Goal: Information Seeking & Learning: Learn about a topic

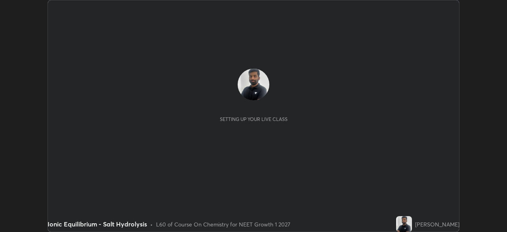
scroll to position [232, 506]
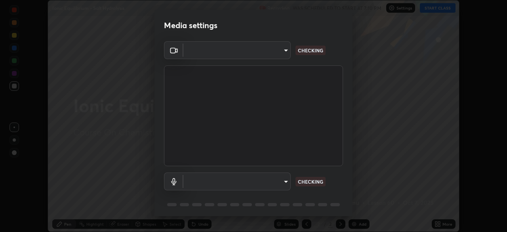
type input "9a713c2cdbe2be7ef93d2d34457ea53c7a2e6abfd87dec32e3c08735988cddce"
type input "1db7ad82ba26965cd1be65bd6c99afb64854241ab7d783584bf7041a119e9718"
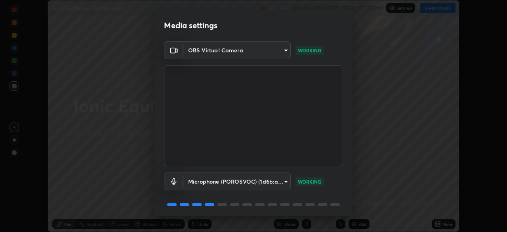
scroll to position [28, 0]
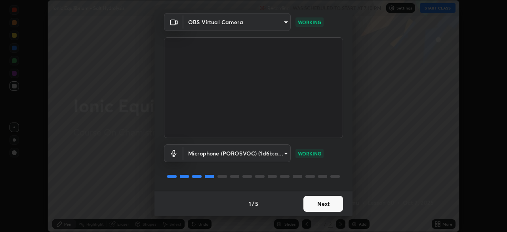
click at [330, 204] on button "Next" at bounding box center [323, 204] width 40 height 16
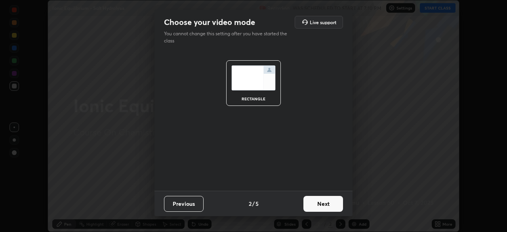
scroll to position [0, 0]
click at [329, 207] on button "Next" at bounding box center [323, 204] width 40 height 16
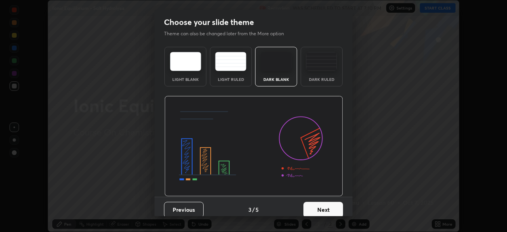
click at [326, 206] on button "Next" at bounding box center [323, 209] width 40 height 16
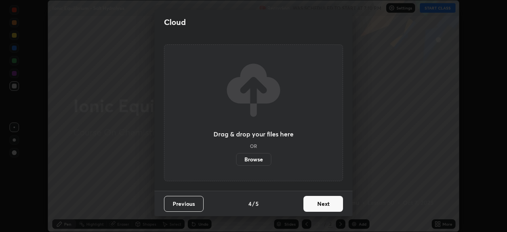
click at [324, 207] on button "Next" at bounding box center [323, 204] width 40 height 16
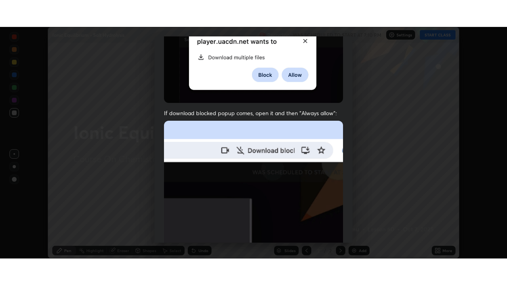
scroll to position [190, 0]
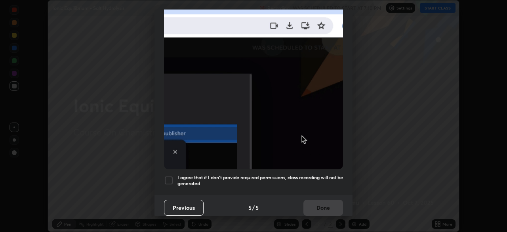
click at [308, 178] on h5 "I agree that if I don't provide required permissions, class recording will not …" at bounding box center [259, 180] width 165 height 12
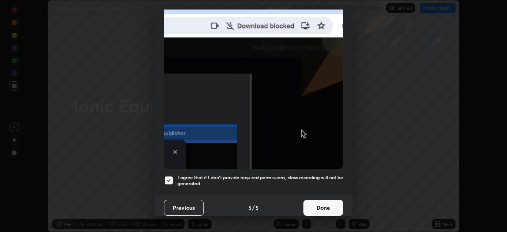
click at [317, 206] on button "Done" at bounding box center [323, 207] width 40 height 16
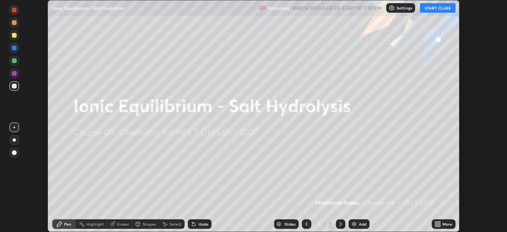
click at [428, 7] on button "START CLASS" at bounding box center [438, 7] width 36 height 9
click at [439, 222] on icon at bounding box center [439, 222] width 2 height 2
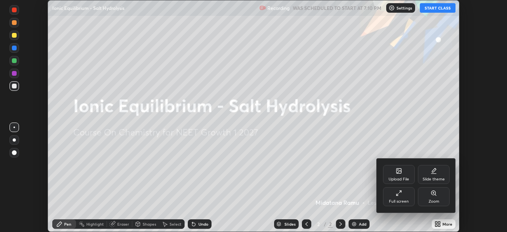
click at [400, 198] on div "Full screen" at bounding box center [399, 196] width 32 height 19
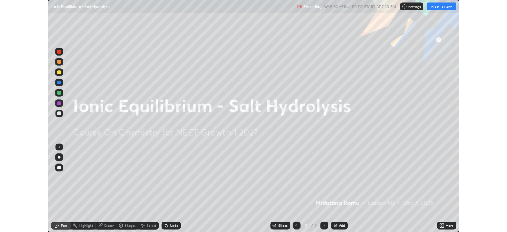
scroll to position [285, 507]
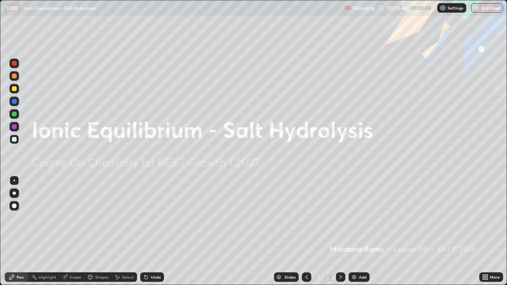
click at [18, 194] on div at bounding box center [13, 192] width 9 height 9
click at [16, 76] on div at bounding box center [14, 76] width 5 height 5
click at [355, 231] on img at bounding box center [354, 277] width 6 height 6
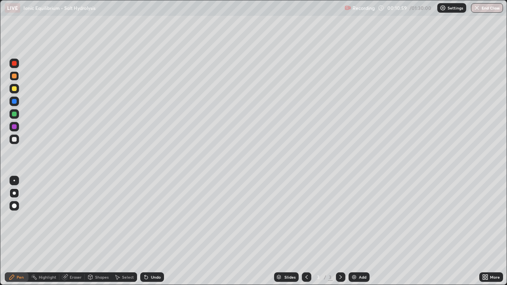
click at [16, 89] on div at bounding box center [14, 88] width 5 height 5
click at [17, 104] on div at bounding box center [13, 101] width 9 height 9
click at [17, 142] on div at bounding box center [13, 139] width 9 height 9
click at [17, 128] on div at bounding box center [13, 126] width 9 height 9
click at [16, 141] on div at bounding box center [14, 139] width 5 height 5
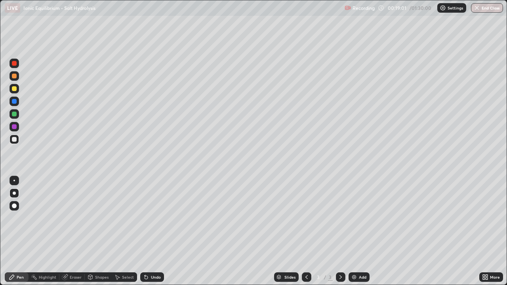
click at [17, 113] on div at bounding box center [13, 113] width 9 height 9
click at [152, 231] on div "Undo" at bounding box center [156, 277] width 10 height 4
click at [151, 231] on div "Undo" at bounding box center [156, 277] width 10 height 4
click at [13, 141] on div at bounding box center [14, 139] width 5 height 5
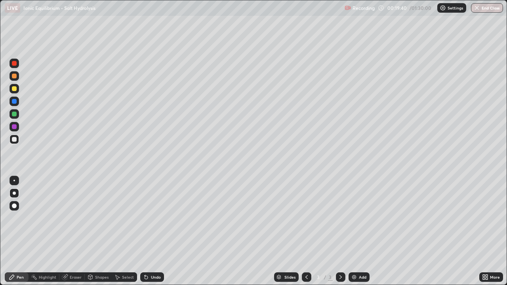
click at [152, 231] on div "Undo" at bounding box center [156, 277] width 10 height 4
click at [14, 114] on div at bounding box center [14, 114] width 5 height 5
click at [15, 141] on div at bounding box center [14, 139] width 5 height 5
click at [14, 115] on div at bounding box center [14, 114] width 5 height 5
click at [15, 141] on div at bounding box center [14, 139] width 5 height 5
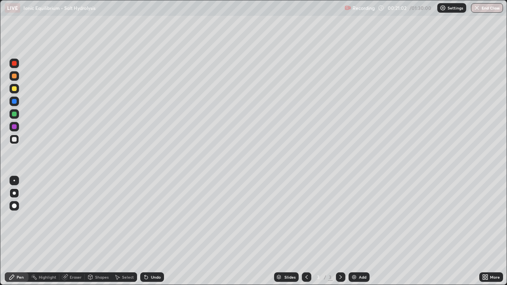
click at [17, 113] on div at bounding box center [13, 113] width 9 height 9
click at [17, 140] on div at bounding box center [13, 139] width 9 height 9
click at [16, 114] on div at bounding box center [14, 114] width 5 height 5
click at [153, 231] on div "Undo" at bounding box center [156, 277] width 10 height 4
click at [159, 231] on div "Undo" at bounding box center [156, 277] width 10 height 4
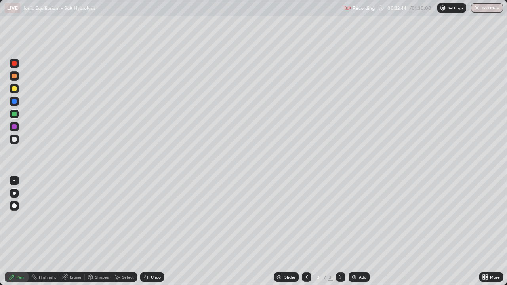
click at [158, 231] on div "Undo" at bounding box center [156, 277] width 10 height 4
click at [15, 90] on div at bounding box center [14, 88] width 5 height 5
click at [153, 231] on div "Undo" at bounding box center [156, 277] width 10 height 4
click at [152, 231] on div "Undo" at bounding box center [156, 277] width 10 height 4
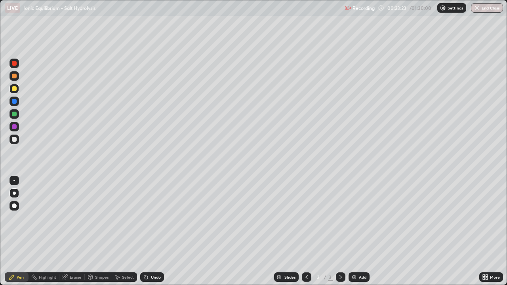
click at [15, 127] on div at bounding box center [14, 126] width 5 height 5
click at [15, 89] on div at bounding box center [14, 88] width 5 height 5
click at [18, 116] on div at bounding box center [13, 113] width 9 height 9
click at [15, 91] on div at bounding box center [14, 88] width 5 height 5
click at [16, 128] on div at bounding box center [14, 126] width 5 height 5
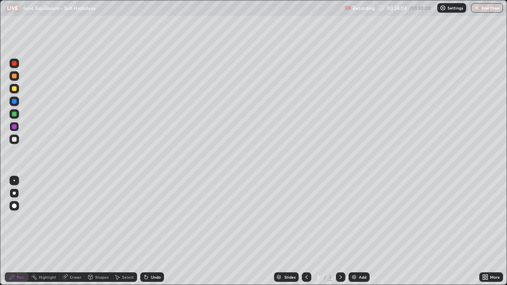
click at [15, 89] on div at bounding box center [14, 88] width 5 height 5
click at [15, 142] on div at bounding box center [13, 139] width 9 height 9
click at [14, 125] on div at bounding box center [14, 126] width 5 height 5
click at [18, 140] on div at bounding box center [13, 139] width 9 height 9
click at [15, 103] on div at bounding box center [14, 101] width 5 height 5
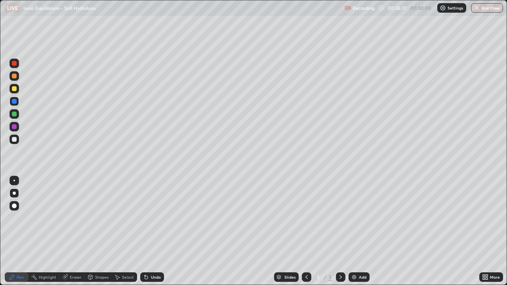
click at [15, 126] on div at bounding box center [14, 126] width 5 height 5
click at [15, 90] on div at bounding box center [14, 88] width 5 height 5
click at [17, 141] on div at bounding box center [13, 139] width 9 height 9
click at [15, 89] on div at bounding box center [14, 88] width 5 height 5
click at [15, 116] on div at bounding box center [14, 114] width 5 height 5
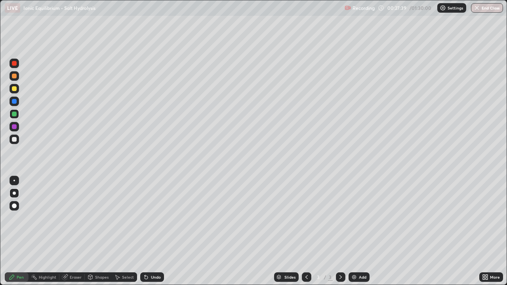
click at [15, 140] on div at bounding box center [14, 139] width 5 height 5
click at [18, 128] on div at bounding box center [13, 126] width 9 height 9
click at [357, 231] on div "Add" at bounding box center [358, 276] width 21 height 9
click at [16, 76] on div at bounding box center [14, 76] width 5 height 5
click at [17, 142] on div at bounding box center [13, 139] width 9 height 9
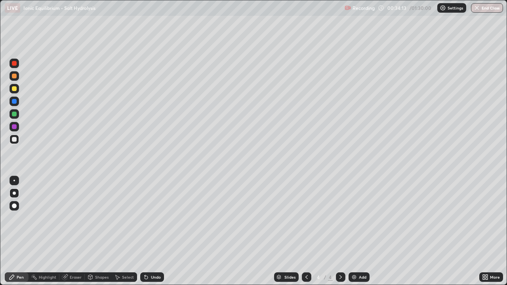
click at [152, 231] on div "Undo" at bounding box center [156, 277] width 10 height 4
click at [159, 231] on div "Undo" at bounding box center [156, 277] width 10 height 4
click at [14, 114] on div at bounding box center [14, 114] width 5 height 5
click at [15, 140] on div at bounding box center [14, 139] width 5 height 5
click at [354, 231] on img at bounding box center [354, 277] width 6 height 6
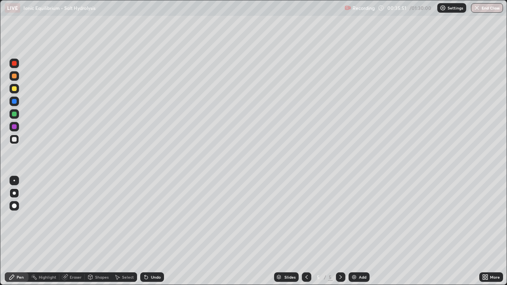
click at [14, 76] on div at bounding box center [14, 76] width 5 height 5
click at [16, 114] on div at bounding box center [14, 114] width 5 height 5
click at [14, 88] on div at bounding box center [14, 88] width 5 height 5
click at [13, 141] on div at bounding box center [14, 139] width 5 height 5
click at [16, 128] on div at bounding box center [14, 126] width 5 height 5
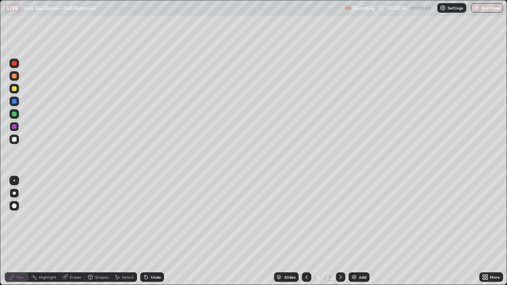
click at [16, 139] on div at bounding box center [14, 139] width 5 height 5
click at [17, 76] on div at bounding box center [13, 75] width 9 height 9
click at [14, 117] on div at bounding box center [13, 113] width 9 height 9
click at [16, 140] on div at bounding box center [14, 139] width 5 height 5
click at [149, 231] on div "Undo" at bounding box center [152, 276] width 24 height 9
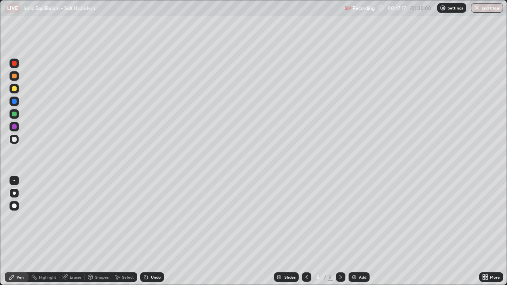
click at [152, 231] on div "Undo" at bounding box center [156, 277] width 10 height 4
click at [70, 231] on div "Eraser" at bounding box center [76, 277] width 12 height 4
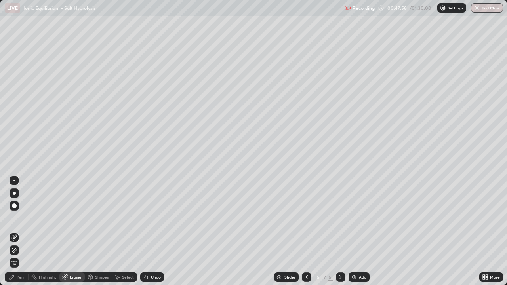
click at [354, 231] on img at bounding box center [354, 277] width 6 height 6
click at [21, 231] on div "Pen" at bounding box center [20, 277] width 7 height 4
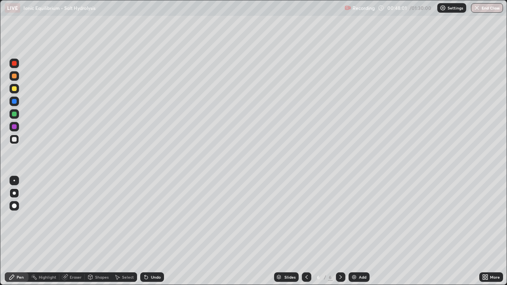
click at [17, 114] on div at bounding box center [13, 113] width 9 height 9
click at [16, 139] on div at bounding box center [14, 139] width 5 height 5
click at [304, 231] on icon at bounding box center [306, 277] width 6 height 6
click at [339, 231] on div at bounding box center [340, 276] width 9 height 9
click at [14, 88] on div at bounding box center [14, 88] width 5 height 5
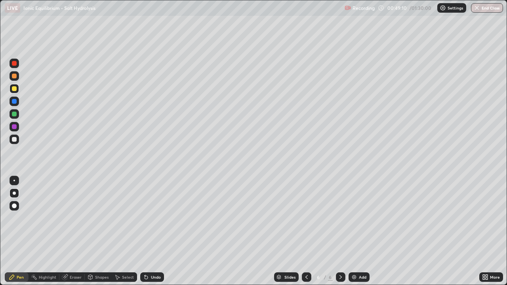
click at [13, 127] on div at bounding box center [14, 126] width 5 height 5
click at [17, 91] on div at bounding box center [13, 88] width 9 height 9
click at [15, 114] on div at bounding box center [14, 114] width 5 height 5
click at [15, 90] on div at bounding box center [14, 88] width 5 height 5
click at [16, 114] on div at bounding box center [14, 114] width 5 height 5
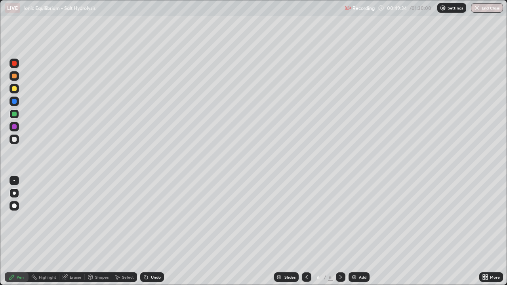
click at [15, 141] on div at bounding box center [14, 139] width 5 height 5
click at [16, 92] on div at bounding box center [13, 88] width 9 height 9
click at [16, 113] on div at bounding box center [14, 114] width 5 height 5
click at [16, 141] on div at bounding box center [13, 139] width 9 height 9
click at [17, 92] on div at bounding box center [13, 88] width 9 height 9
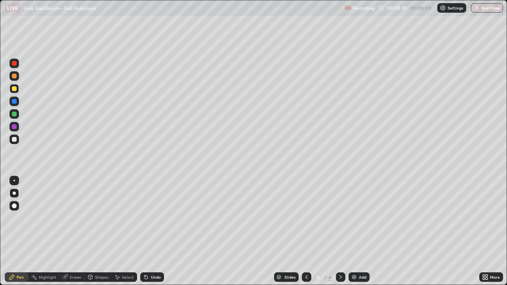
click at [12, 139] on div at bounding box center [14, 139] width 5 height 5
click at [154, 231] on div "Undo" at bounding box center [156, 277] width 10 height 4
click at [151, 231] on div "Undo" at bounding box center [156, 277] width 10 height 4
click at [150, 231] on div "Undo" at bounding box center [152, 276] width 24 height 9
click at [306, 231] on icon at bounding box center [306, 277] width 6 height 6
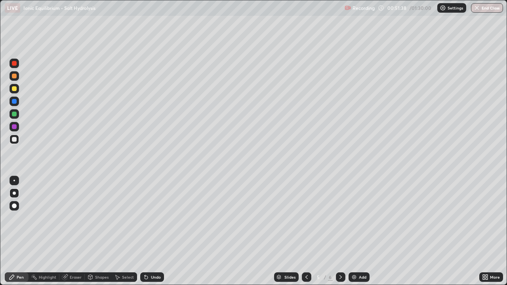
click at [340, 231] on icon at bounding box center [340, 277] width 6 height 6
click at [153, 231] on div "Undo" at bounding box center [152, 276] width 24 height 9
click at [152, 231] on div "Undo" at bounding box center [156, 277] width 10 height 4
click at [154, 231] on div "Undo" at bounding box center [156, 277] width 10 height 4
click at [17, 116] on div at bounding box center [13, 113] width 9 height 9
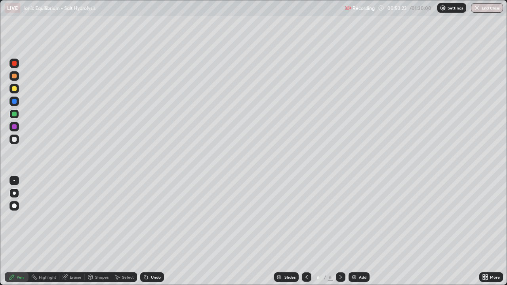
click at [17, 143] on div at bounding box center [13, 139] width 9 height 9
click at [306, 231] on icon at bounding box center [306, 277] width 6 height 6
click at [340, 231] on icon at bounding box center [340, 277] width 6 height 6
click at [307, 231] on icon at bounding box center [306, 277] width 6 height 6
click at [340, 231] on icon at bounding box center [340, 277] width 6 height 6
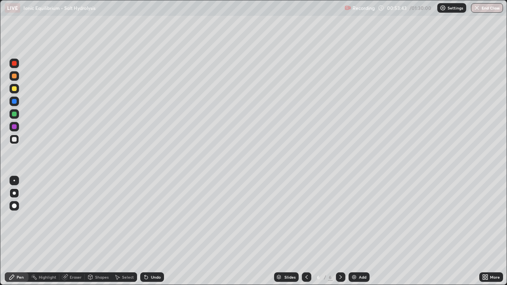
click at [76, 231] on div "Eraser" at bounding box center [76, 277] width 12 height 4
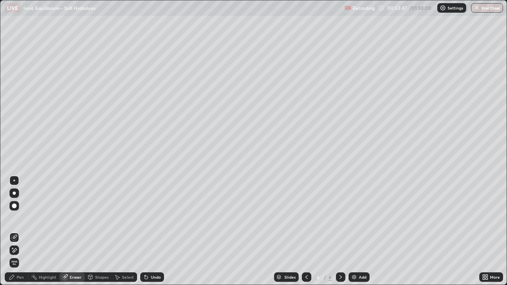
click at [23, 231] on div "Pen" at bounding box center [20, 277] width 7 height 4
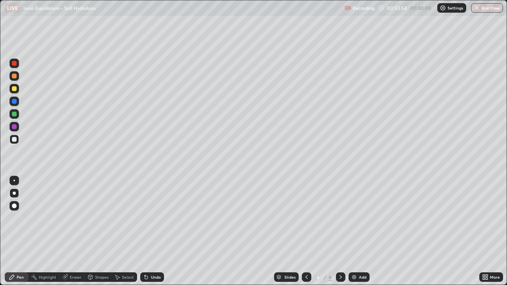
click at [17, 231] on div "Pen" at bounding box center [17, 276] width 24 height 9
click at [306, 231] on icon at bounding box center [306, 277] width 6 height 6
click at [340, 231] on icon at bounding box center [340, 277] width 6 height 6
click at [75, 231] on div "Eraser" at bounding box center [71, 276] width 25 height 9
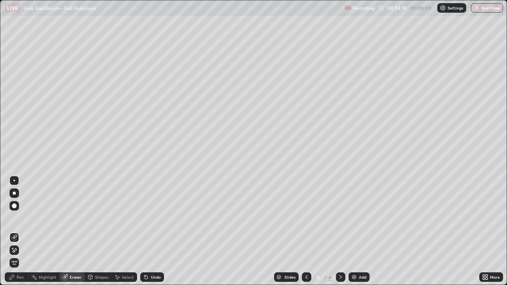
click at [21, 231] on div "Pen" at bounding box center [20, 277] width 7 height 4
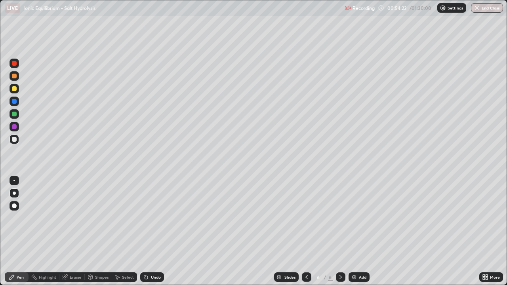
click at [351, 231] on img at bounding box center [354, 277] width 6 height 6
click at [14, 89] on div at bounding box center [14, 88] width 5 height 5
click at [15, 76] on div at bounding box center [14, 76] width 5 height 5
click at [149, 231] on div "Undo" at bounding box center [152, 276] width 24 height 9
click at [15, 114] on div at bounding box center [14, 114] width 5 height 5
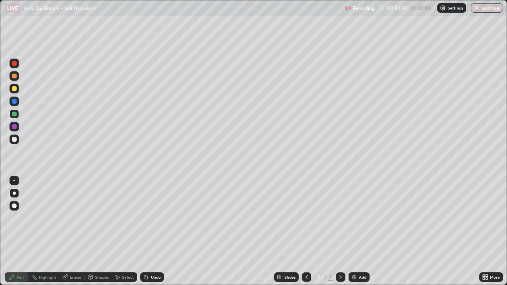
click at [13, 141] on div at bounding box center [14, 139] width 5 height 5
click at [15, 128] on div at bounding box center [14, 126] width 5 height 5
click at [15, 140] on div at bounding box center [14, 139] width 5 height 5
click at [14, 127] on div at bounding box center [14, 126] width 5 height 5
click at [13, 139] on div at bounding box center [14, 139] width 5 height 5
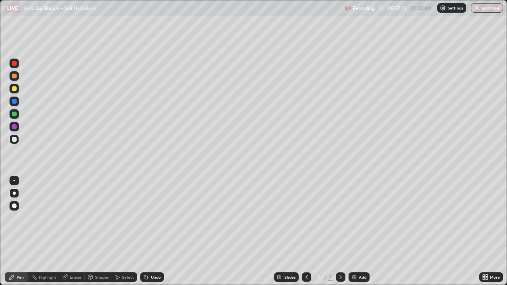
click at [15, 114] on div at bounding box center [14, 114] width 5 height 5
click at [14, 140] on div at bounding box center [14, 139] width 5 height 5
click at [14, 89] on div at bounding box center [14, 88] width 5 height 5
click at [14, 141] on div at bounding box center [14, 139] width 5 height 5
click at [14, 74] on div at bounding box center [14, 76] width 5 height 5
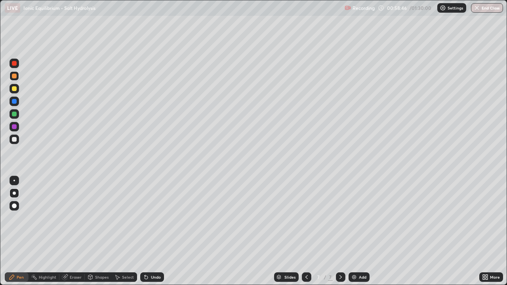
click at [18, 116] on div at bounding box center [13, 113] width 9 height 9
click at [16, 139] on div at bounding box center [14, 139] width 5 height 5
click at [16, 114] on div at bounding box center [14, 114] width 5 height 5
click at [17, 141] on div at bounding box center [13, 139] width 9 height 9
click at [17, 90] on div at bounding box center [13, 88] width 9 height 9
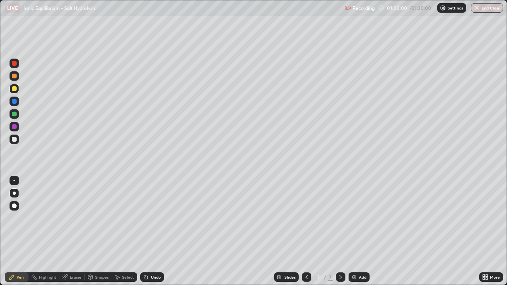
click at [15, 141] on div at bounding box center [14, 139] width 5 height 5
click at [17, 91] on div at bounding box center [13, 88] width 9 height 9
click at [15, 116] on div at bounding box center [14, 114] width 5 height 5
click at [15, 137] on div at bounding box center [14, 139] width 5 height 5
click at [151, 231] on div "Undo" at bounding box center [156, 277] width 10 height 4
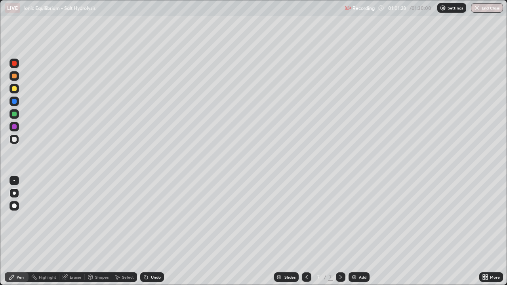
click at [16, 90] on div at bounding box center [14, 88] width 5 height 5
click at [16, 142] on div at bounding box center [13, 139] width 9 height 9
click at [354, 231] on img at bounding box center [354, 277] width 6 height 6
click at [15, 114] on div at bounding box center [14, 114] width 5 height 5
click at [15, 139] on div at bounding box center [14, 139] width 5 height 5
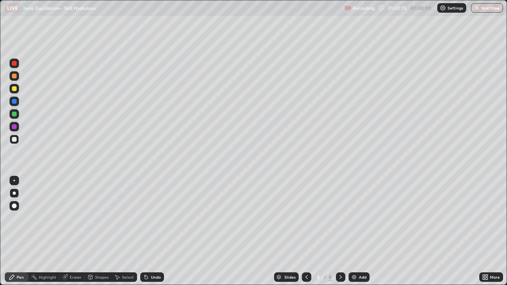
click at [15, 114] on div at bounding box center [14, 114] width 5 height 5
click at [14, 140] on div at bounding box center [14, 139] width 5 height 5
click at [14, 90] on div at bounding box center [14, 88] width 5 height 5
click at [14, 142] on div at bounding box center [13, 139] width 9 height 9
click at [13, 90] on div at bounding box center [14, 88] width 5 height 5
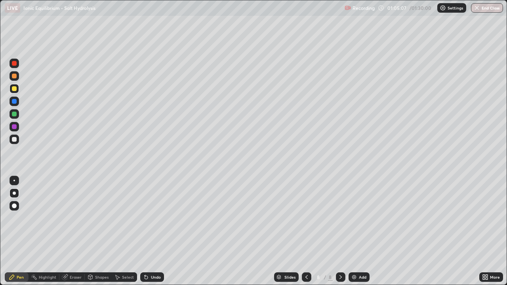
click at [15, 141] on div at bounding box center [14, 139] width 5 height 5
click at [14, 90] on div at bounding box center [14, 88] width 5 height 5
click at [92, 231] on icon at bounding box center [90, 277] width 4 height 5
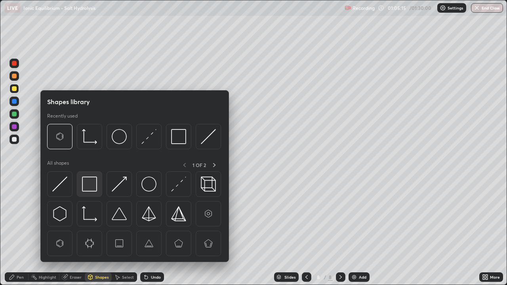
click at [87, 186] on img at bounding box center [89, 184] width 15 height 15
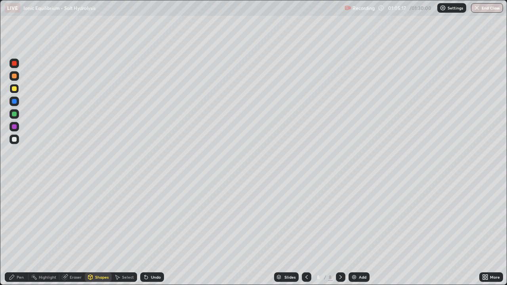
click at [18, 231] on div "Pen" at bounding box center [20, 277] width 7 height 4
click at [15, 141] on div at bounding box center [14, 139] width 5 height 5
click at [16, 90] on div at bounding box center [14, 88] width 5 height 5
click at [96, 231] on div "Shapes" at bounding box center [101, 277] width 13 height 4
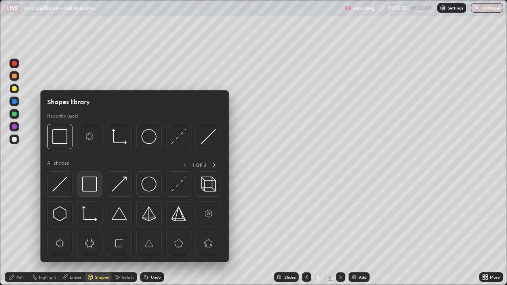
click at [91, 185] on img at bounding box center [89, 184] width 15 height 15
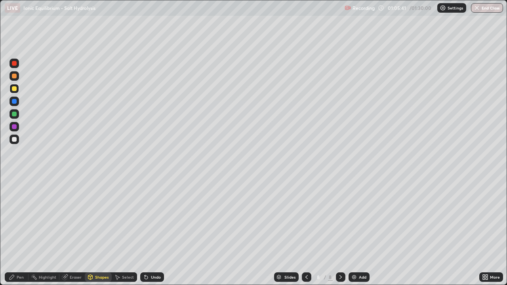
click at [19, 231] on div "Pen" at bounding box center [20, 277] width 7 height 4
click at [16, 136] on div at bounding box center [13, 139] width 9 height 9
click at [306, 231] on icon at bounding box center [306, 277] width 6 height 6
click at [338, 231] on icon at bounding box center [340, 277] width 6 height 6
click at [14, 114] on div at bounding box center [14, 114] width 5 height 5
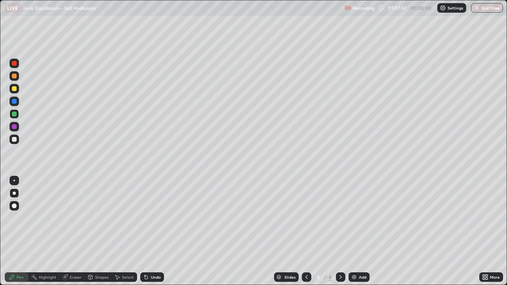
click at [15, 140] on div at bounding box center [14, 139] width 5 height 5
click at [157, 231] on div "Undo" at bounding box center [156, 277] width 10 height 4
click at [155, 231] on div "Undo" at bounding box center [156, 277] width 10 height 4
click at [16, 91] on div at bounding box center [13, 88] width 9 height 9
click at [15, 141] on div at bounding box center [14, 139] width 5 height 5
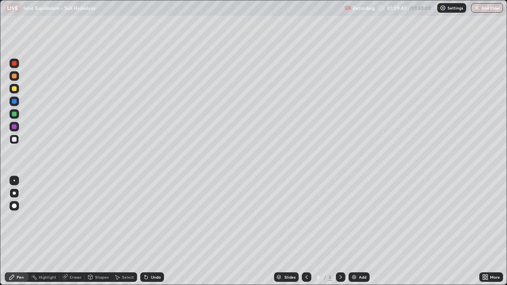
click at [16, 89] on div at bounding box center [14, 88] width 5 height 5
click at [95, 231] on div "Shapes" at bounding box center [101, 277] width 13 height 4
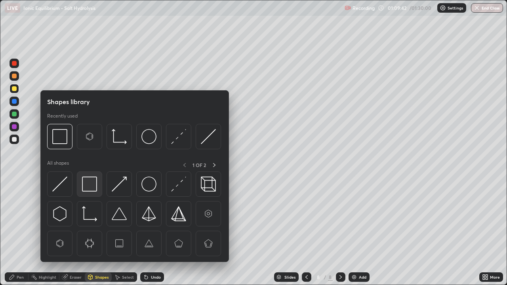
click at [86, 192] on div at bounding box center [89, 183] width 25 height 25
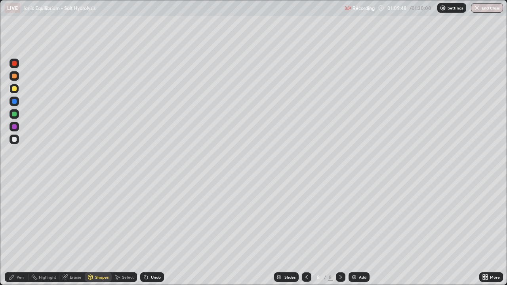
click at [127, 231] on div "Select" at bounding box center [128, 277] width 12 height 4
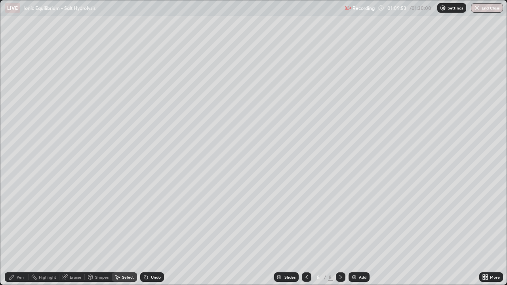
click at [17, 231] on div "Pen" at bounding box center [20, 277] width 7 height 4
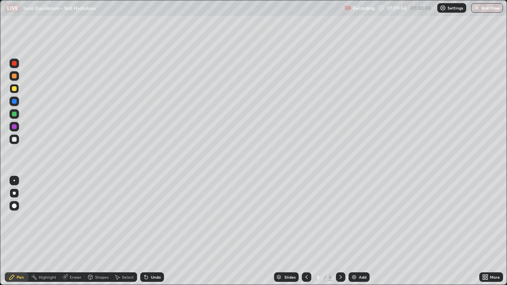
click at [14, 140] on div at bounding box center [14, 139] width 5 height 5
click at [306, 231] on icon at bounding box center [306, 277] width 6 height 6
click at [149, 231] on div "Undo" at bounding box center [152, 276] width 24 height 9
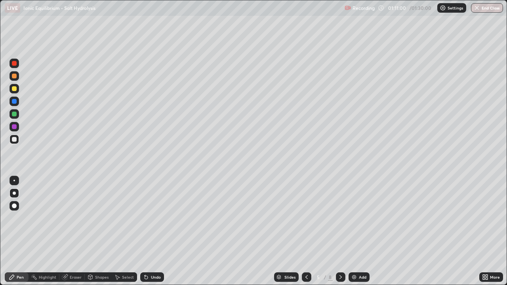
click at [341, 231] on icon at bounding box center [340, 277] width 6 height 6
click at [339, 231] on icon at bounding box center [340, 277] width 6 height 6
click at [340, 231] on icon at bounding box center [340, 277] width 6 height 6
click at [149, 231] on div "Undo" at bounding box center [152, 276] width 24 height 9
click at [152, 231] on div "Undo" at bounding box center [152, 276] width 24 height 9
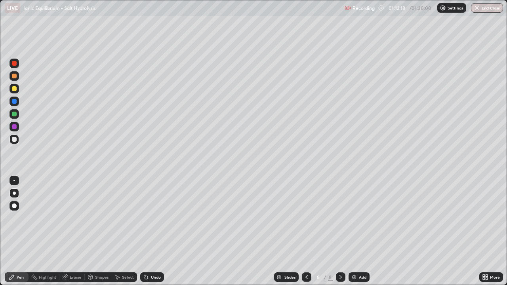
click at [356, 231] on img at bounding box center [354, 277] width 6 height 6
click at [15, 77] on div at bounding box center [14, 76] width 5 height 5
click at [15, 141] on div at bounding box center [14, 139] width 5 height 5
click at [305, 231] on icon at bounding box center [306, 277] width 6 height 6
click at [156, 231] on div "Undo" at bounding box center [156, 277] width 10 height 4
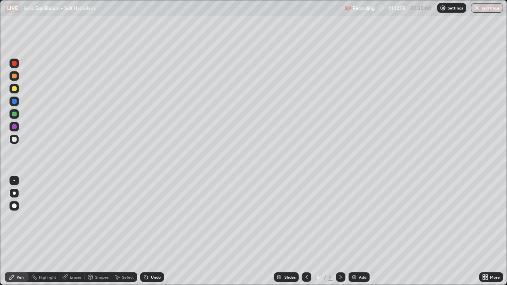
click at [340, 231] on icon at bounding box center [340, 277] width 6 height 6
click at [306, 231] on icon at bounding box center [306, 277] width 2 height 4
click at [339, 231] on icon at bounding box center [340, 277] width 6 height 6
click at [304, 231] on icon at bounding box center [306, 277] width 6 height 6
click at [340, 231] on icon at bounding box center [340, 277] width 6 height 6
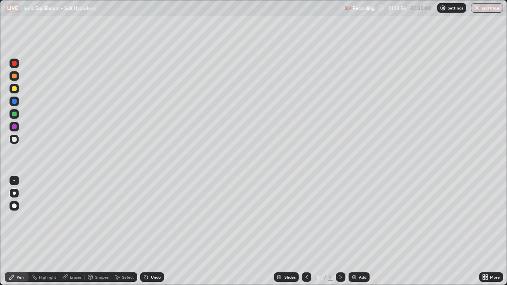
click at [306, 231] on icon at bounding box center [306, 277] width 6 height 6
click at [340, 231] on icon at bounding box center [340, 277] width 6 height 6
click at [15, 88] on div at bounding box center [14, 88] width 5 height 5
click at [19, 141] on div at bounding box center [13, 139] width 9 height 9
click at [485, 231] on icon at bounding box center [485, 277] width 6 height 6
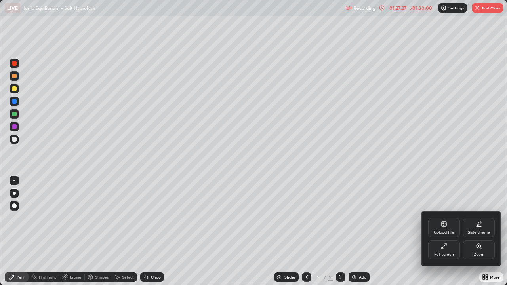
click at [444, 231] on div "Full screen" at bounding box center [444, 249] width 32 height 19
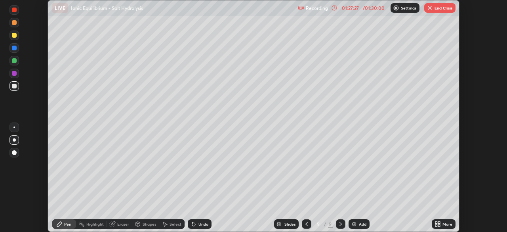
scroll to position [39349, 39074]
click at [306, 222] on icon at bounding box center [306, 223] width 6 height 6
click at [306, 223] on icon at bounding box center [306, 223] width 6 height 6
click at [306, 222] on icon at bounding box center [306, 223] width 6 height 6
click at [306, 224] on icon at bounding box center [306, 223] width 6 height 6
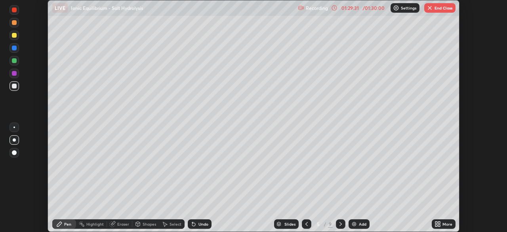
click at [302, 223] on div at bounding box center [306, 223] width 9 height 9
click at [281, 226] on div "Slides" at bounding box center [286, 223] width 25 height 9
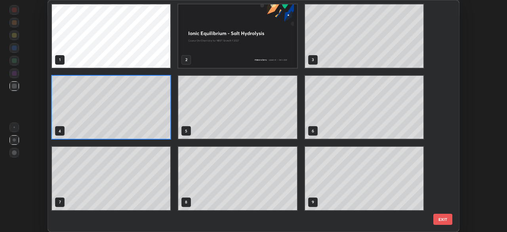
scroll to position [228, 407]
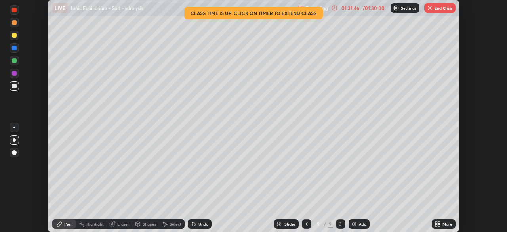
click at [432, 7] on img "button" at bounding box center [429, 8] width 6 height 6
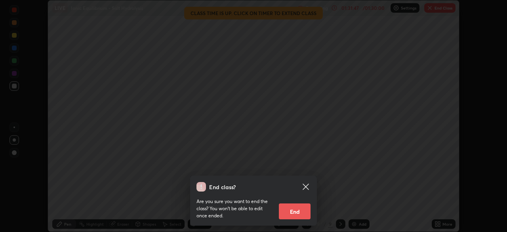
click at [297, 211] on button "End" at bounding box center [295, 211] width 32 height 16
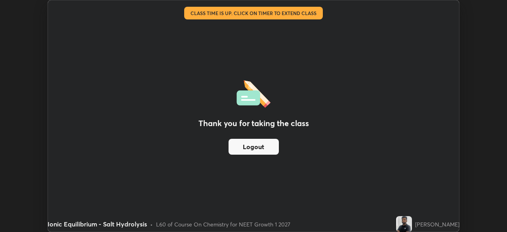
click at [255, 144] on button "Logout" at bounding box center [253, 147] width 50 height 16
